Goal: Information Seeking & Learning: Check status

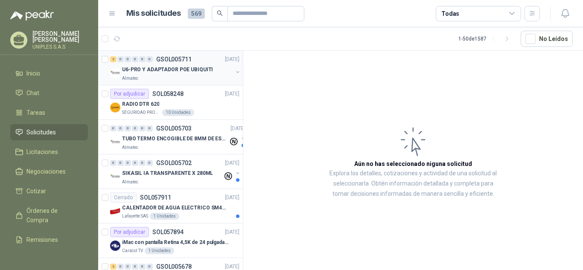
click at [170, 56] on p "GSOL005711" at bounding box center [173, 59] width 35 height 6
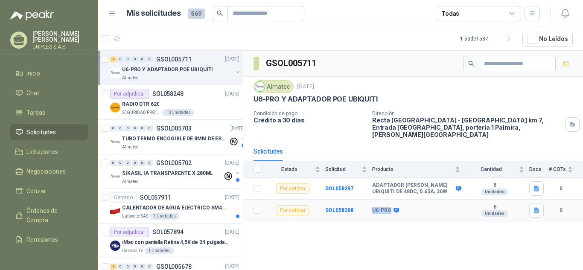
drag, startPoint x: 389, startPoint y: 203, endPoint x: 372, endPoint y: 203, distance: 17.5
click at [372, 207] on b "U6-PRO" at bounding box center [381, 210] width 19 height 7
copy b "U6-PRO"
drag, startPoint x: 413, startPoint y: 184, endPoint x: 371, endPoint y: 178, distance: 41.8
click at [371, 178] on tr "Por cotizar SOL058297 ADAPTADOR [PERSON_NAME] UBIQUITI DE 48DC, 0.65A, 30W 5 Un…" at bounding box center [413, 189] width 340 height 22
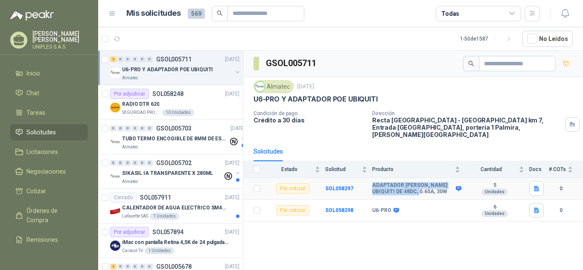
copy tr "ADAPTADOR [PERSON_NAME] UBIQUITI DE 48DC, 0.65A, 30W"
click at [338, 207] on b "SOL058298" at bounding box center [339, 210] width 28 height 6
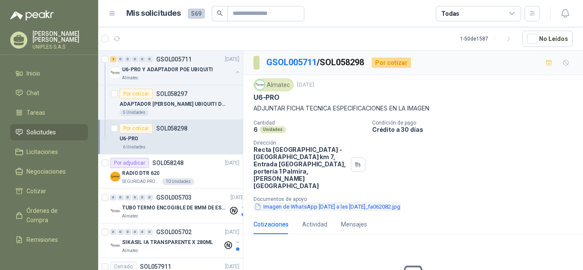
click at [284, 202] on button "Imagen de WhatsApp [DATE] a las [DATE]_fa062082.jpg" at bounding box center [327, 206] width 148 height 9
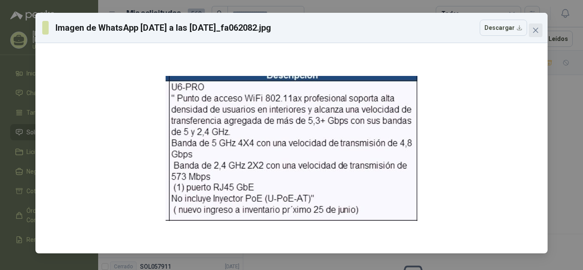
click at [534, 30] on icon "close" at bounding box center [535, 30] width 7 height 7
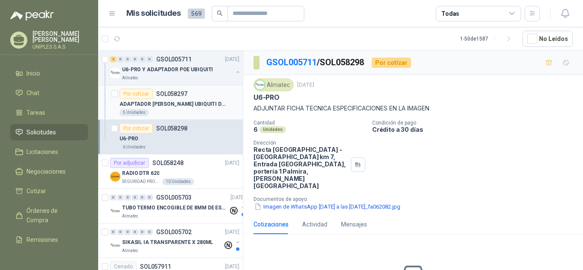
click at [169, 93] on p "SOL058297" at bounding box center [171, 94] width 31 height 6
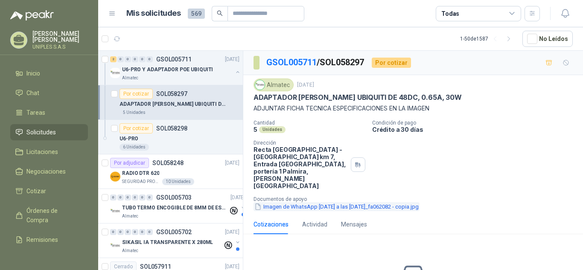
click at [300, 202] on button "Imagen de WhatsApp [DATE] a las [DATE]_fa062082 - copia.jpg" at bounding box center [336, 206] width 166 height 9
